Goal: Transaction & Acquisition: Obtain resource

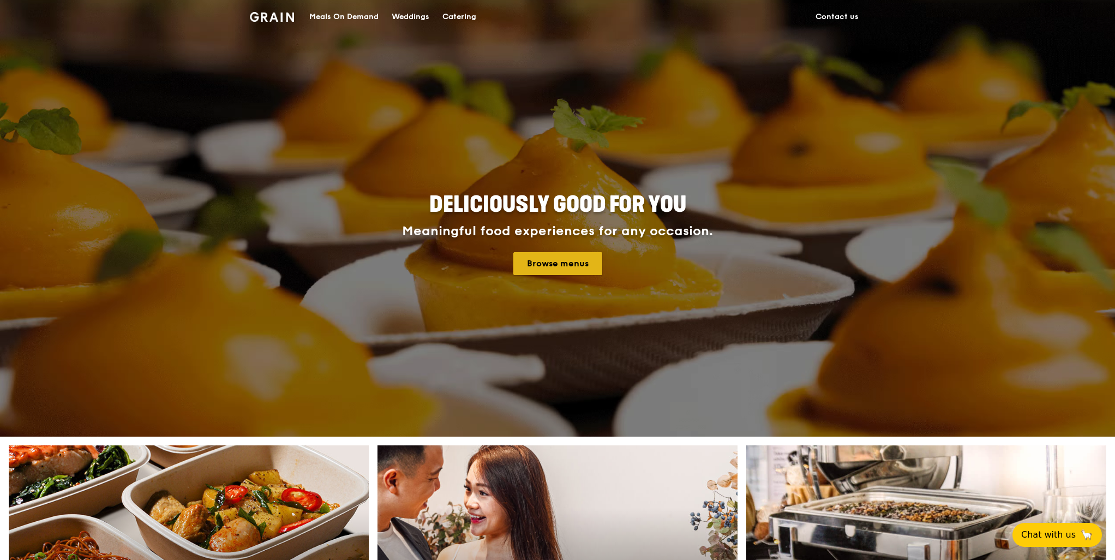
click at [583, 257] on link "Browse menus" at bounding box center [557, 263] width 89 height 23
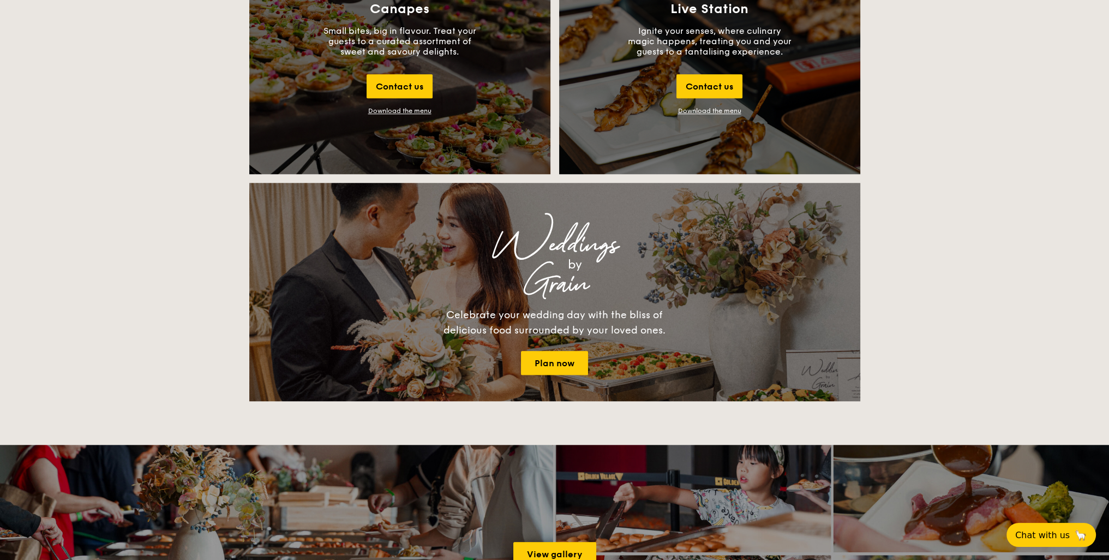
scroll to position [1309, 0]
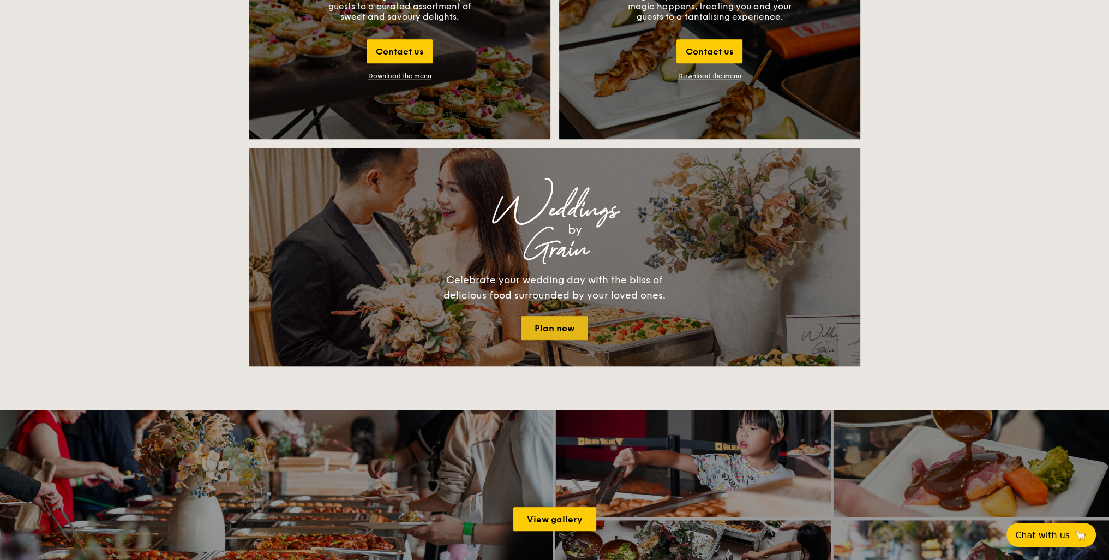
click at [560, 335] on link "Plan now" at bounding box center [554, 328] width 67 height 24
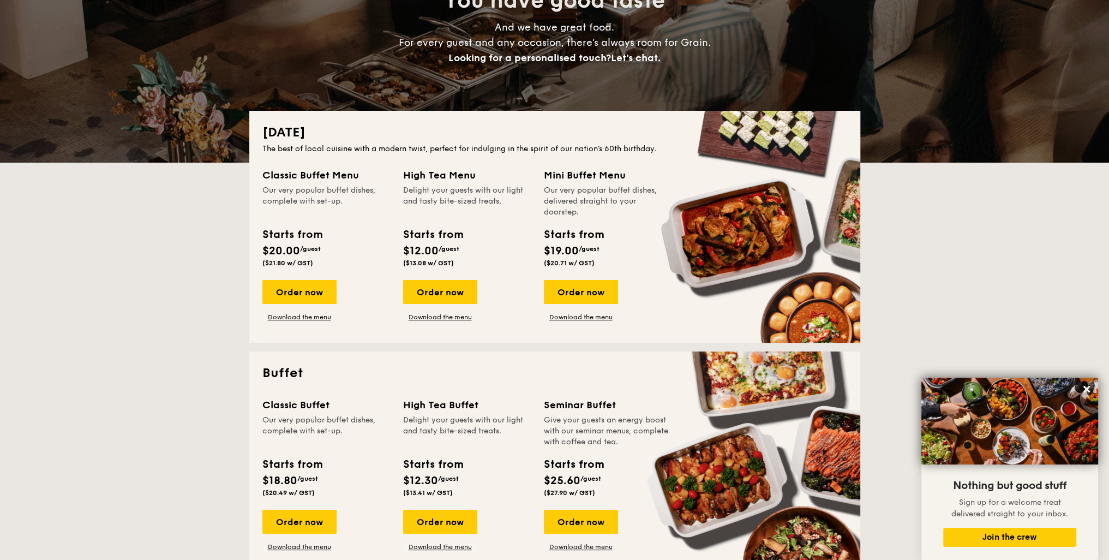
scroll to position [273, 0]
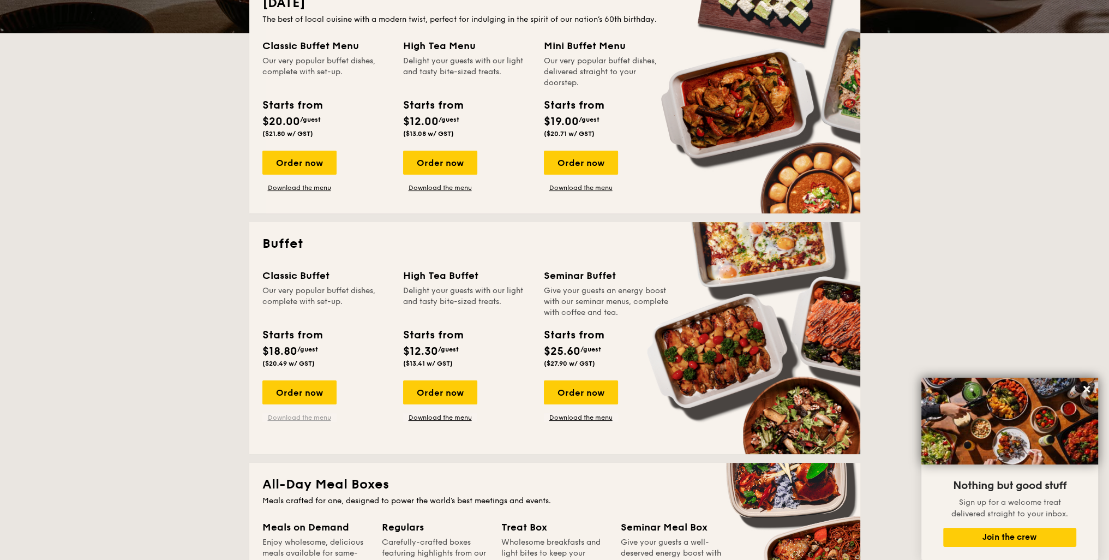
click at [301, 414] on link "Download the menu" at bounding box center [299, 417] width 74 height 9
click at [441, 418] on link "Download the menu" at bounding box center [440, 417] width 74 height 9
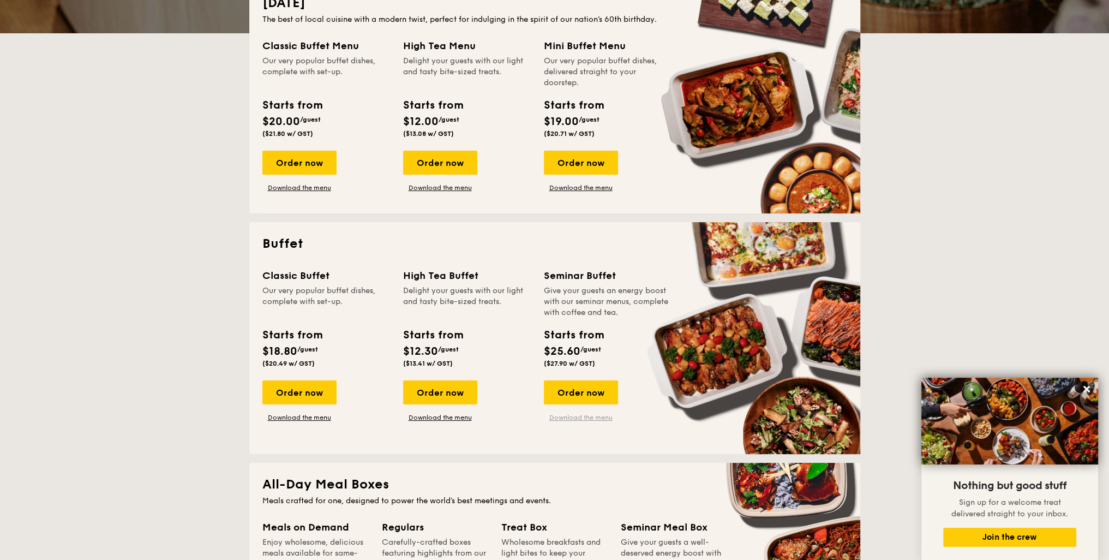
click at [568, 415] on link "Download the menu" at bounding box center [581, 417] width 74 height 9
